Goal: Information Seeking & Learning: Learn about a topic

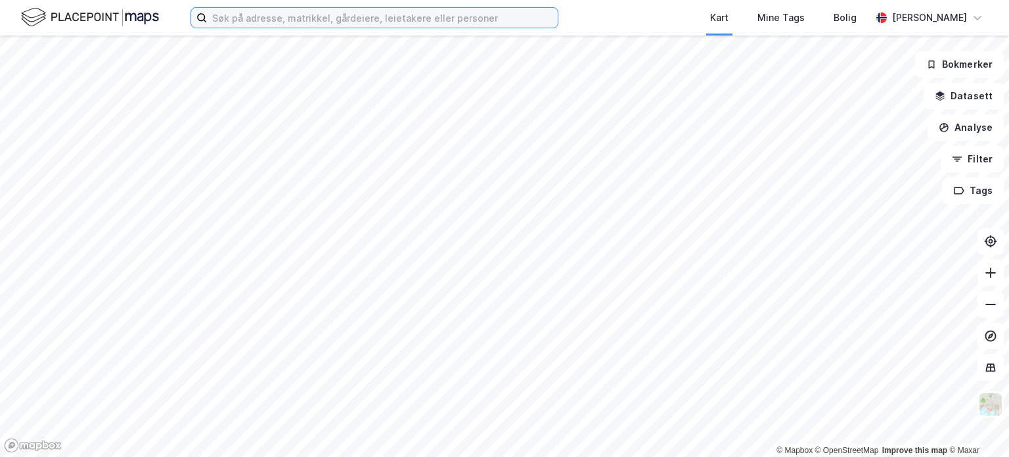
click at [231, 12] on input at bounding box center [382, 18] width 351 height 20
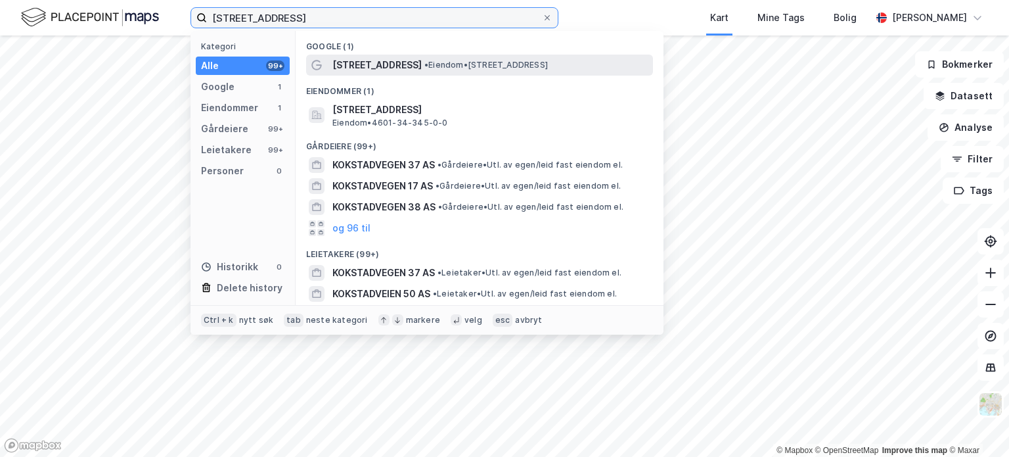
type input "[STREET_ADDRESS]"
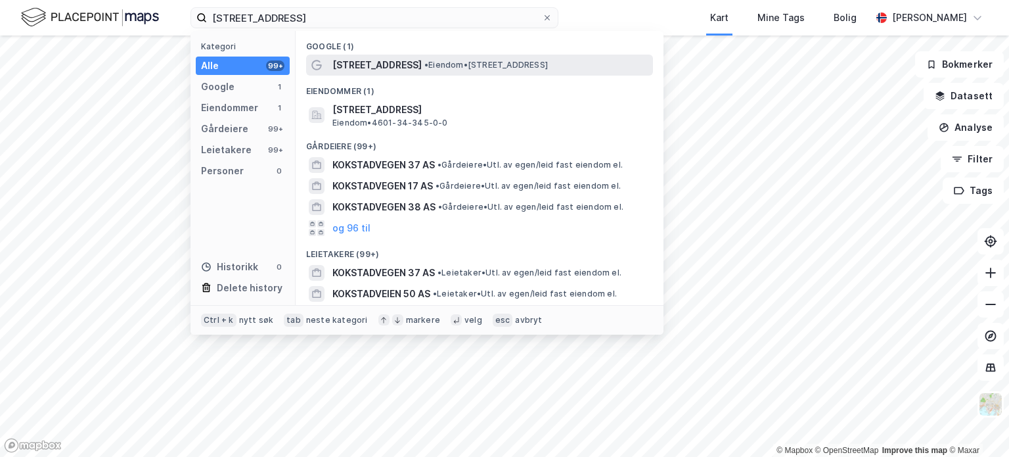
click at [507, 66] on span "• Eiendom • [STREET_ADDRESS]" at bounding box center [486, 65] width 124 height 11
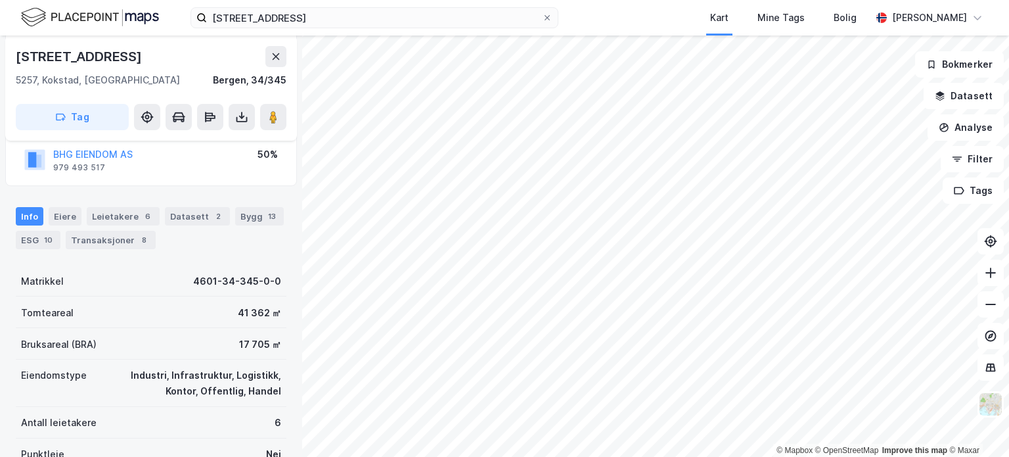
scroll to position [131, 0]
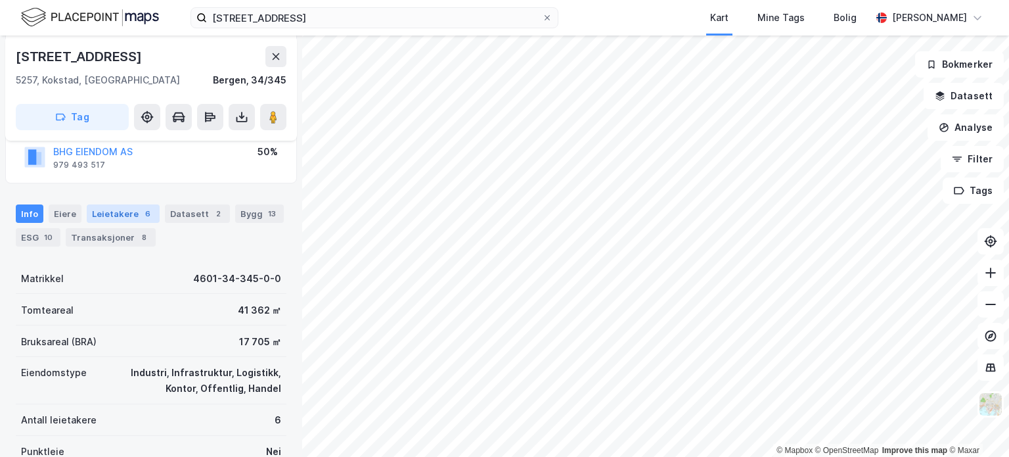
click at [118, 215] on div "Leietakere 6" at bounding box center [123, 213] width 73 height 18
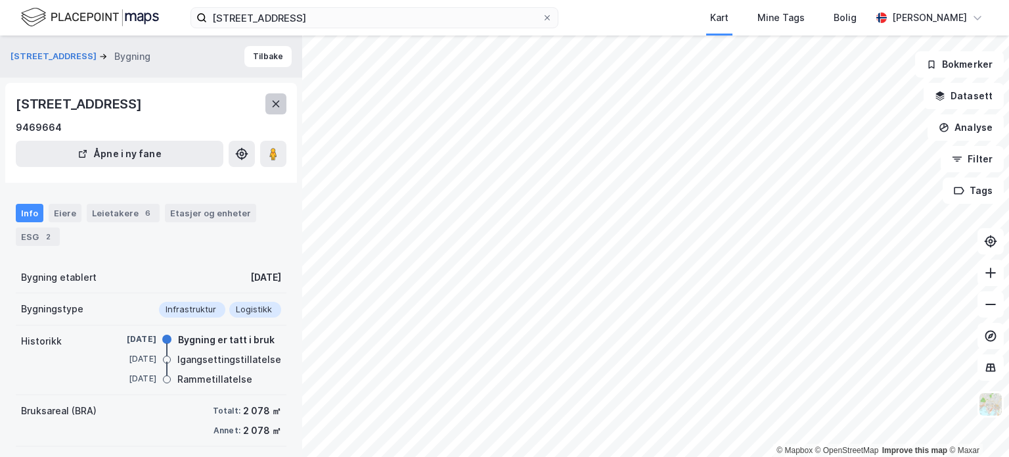
click at [279, 100] on icon at bounding box center [276, 104] width 11 height 11
